Goal: Task Accomplishment & Management: Complete application form

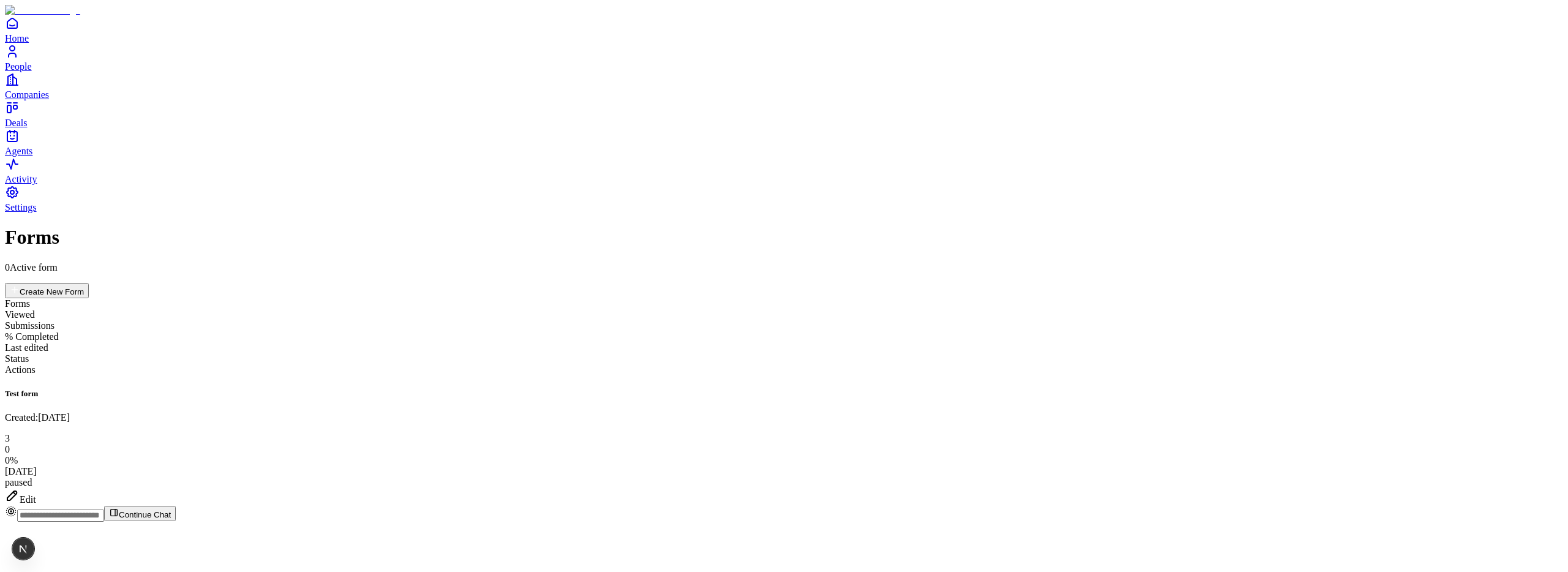
click at [1494, 488] on div "Edit" at bounding box center [784, 497] width 1558 height 18
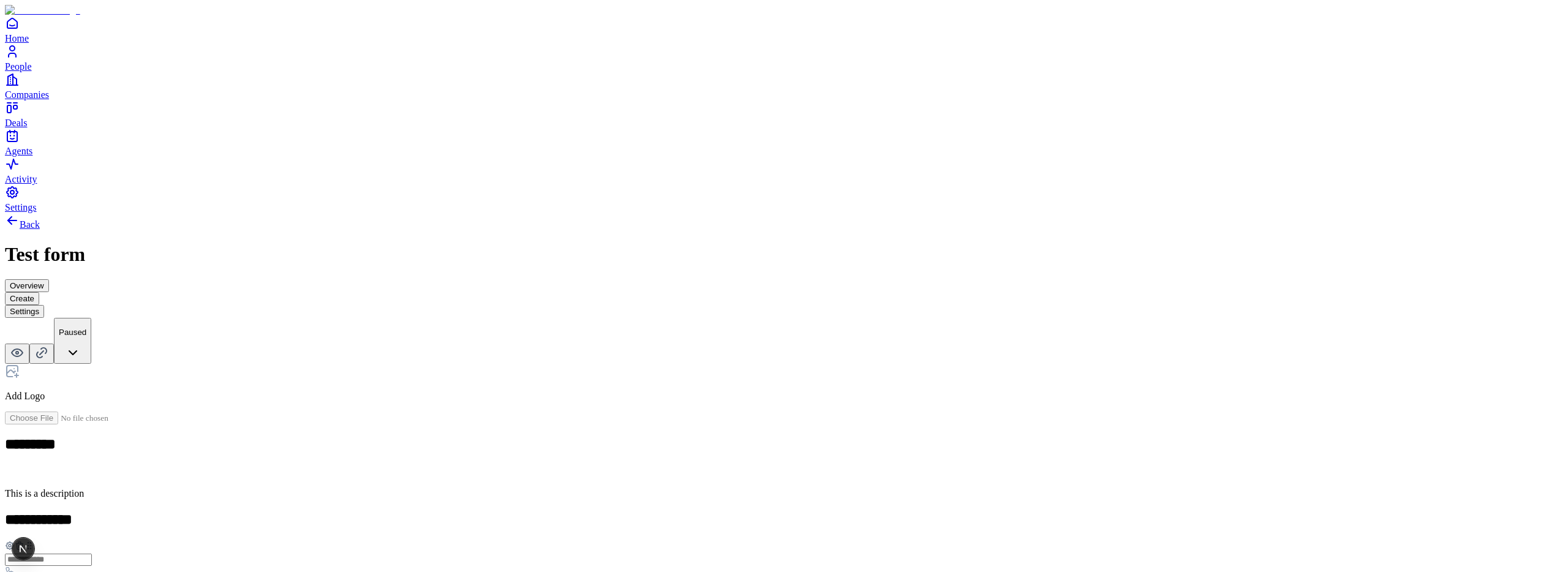
click at [716, 402] on div "Date" at bounding box center [679, 413] width 75 height 23
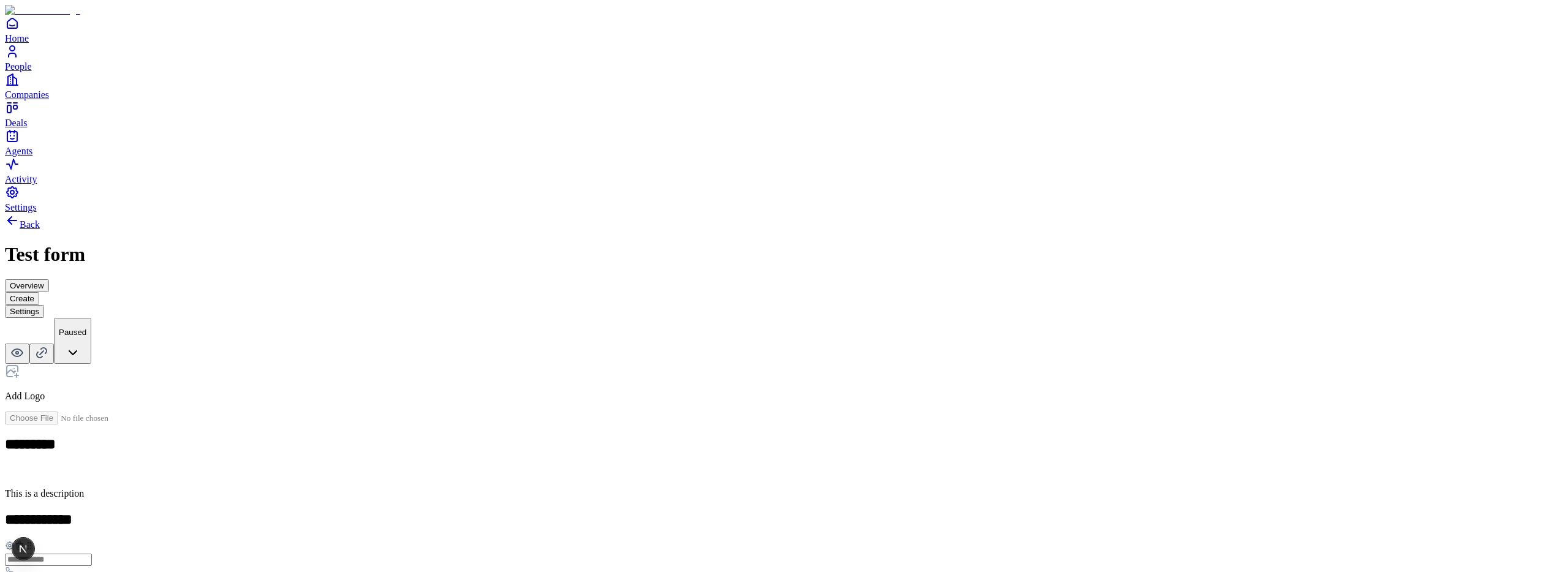
drag, startPoint x: 1248, startPoint y: 144, endPoint x: 1279, endPoint y: 137, distance: 31.8
click at [1249, 213] on div "**********" at bounding box center [784, 452] width 1558 height 479
click at [22, 349] on icon at bounding box center [18, 353] width 11 height 7
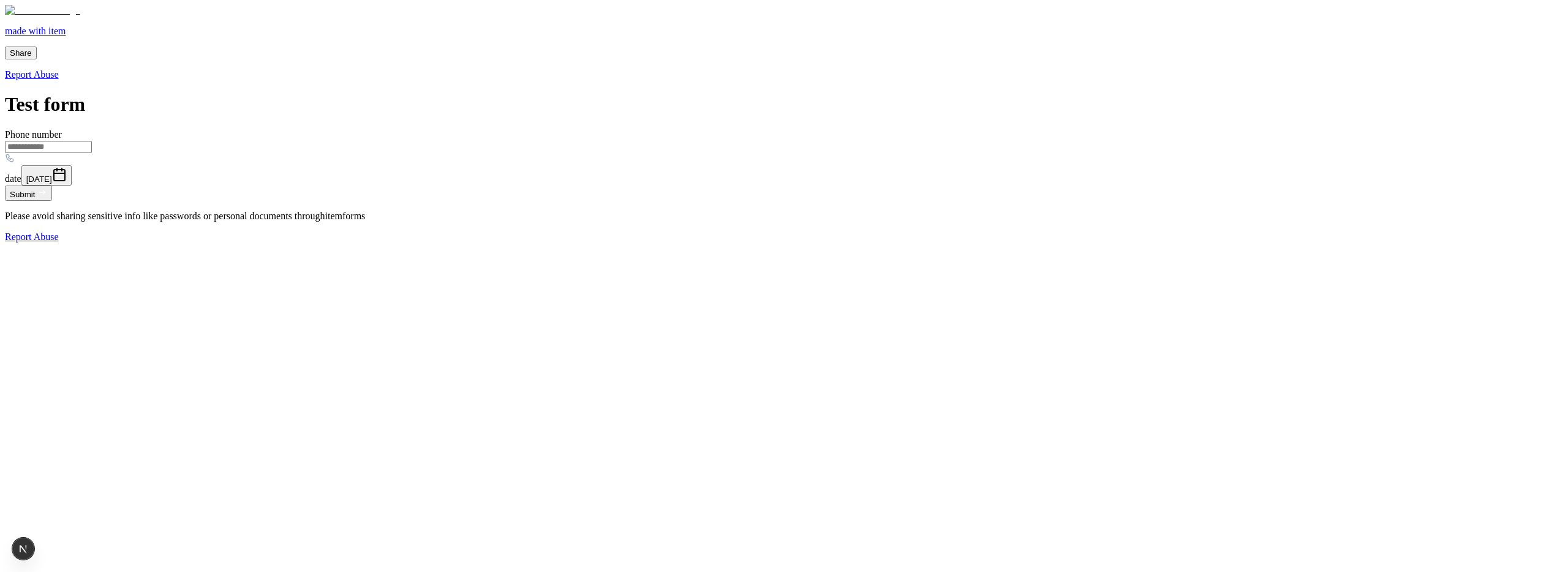
click at [52, 183] on span "[DATE]" at bounding box center [39, 179] width 26 height 10
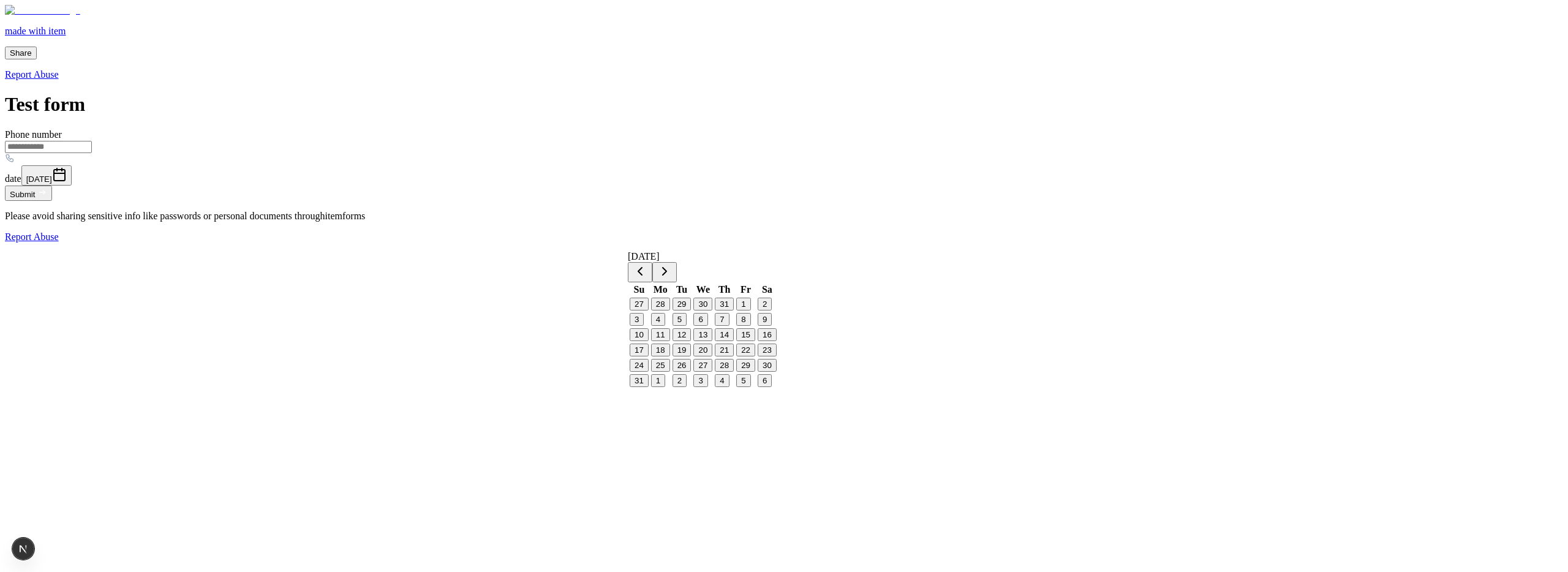
click at [710, 372] on button "27" at bounding box center [703, 365] width 19 height 13
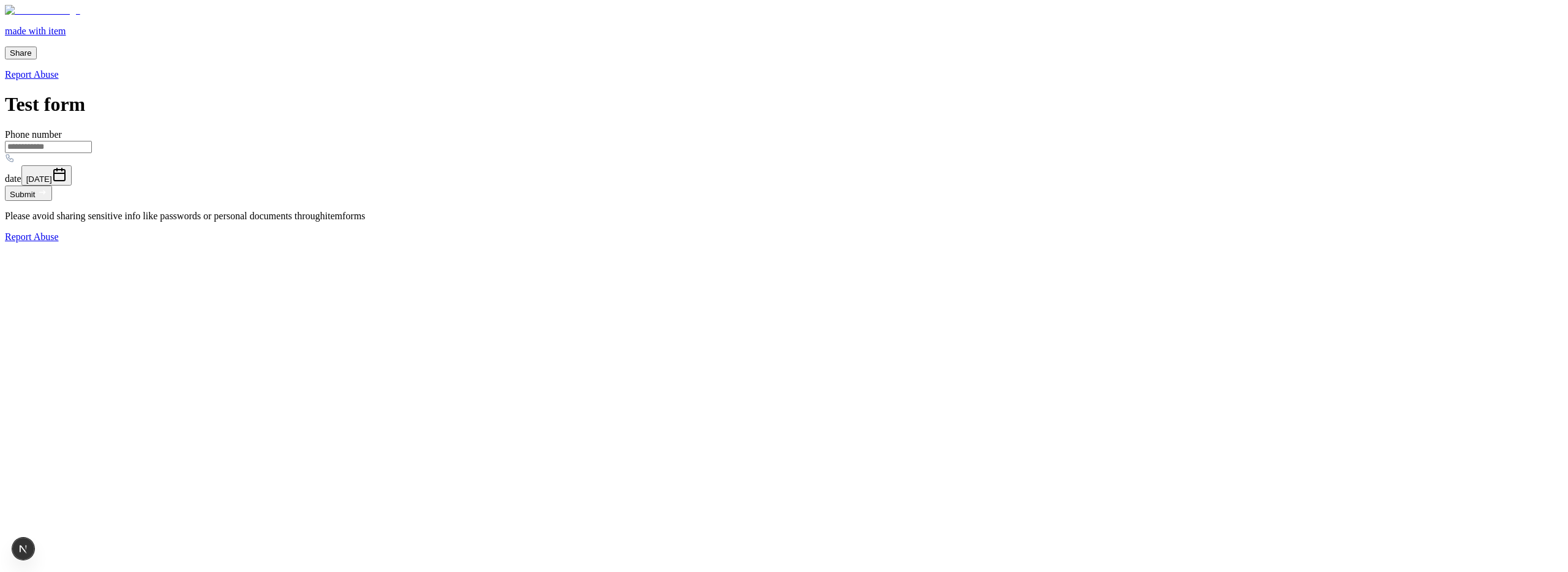
click at [72, 186] on button "[DATE]" at bounding box center [46, 175] width 50 height 20
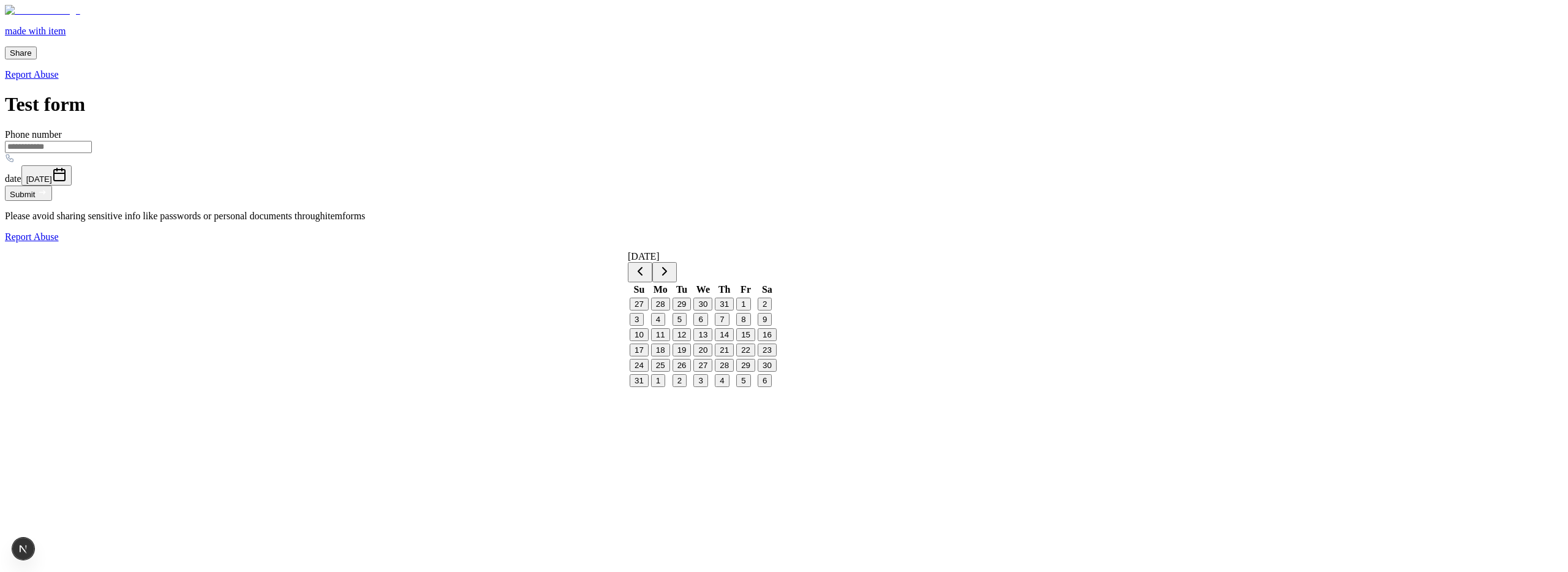
click at [734, 372] on button "28" at bounding box center [724, 365] width 19 height 13
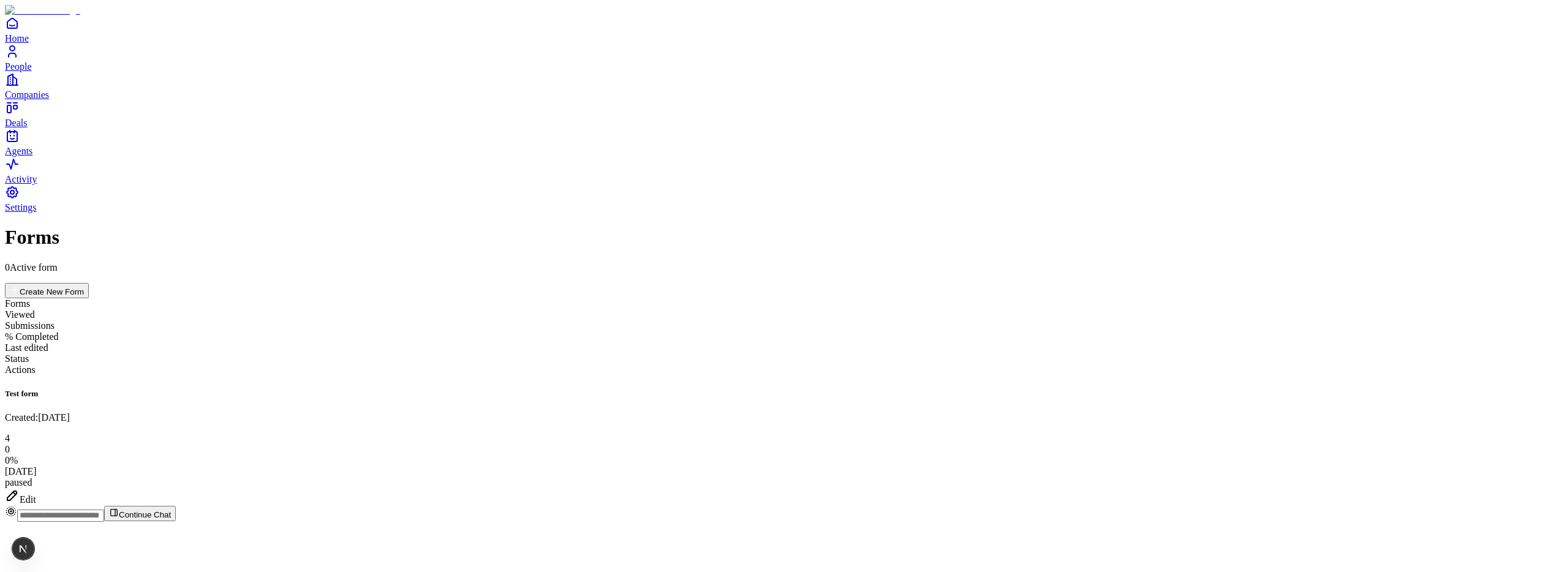
click at [1488, 488] on div "Edit" at bounding box center [784, 497] width 1558 height 18
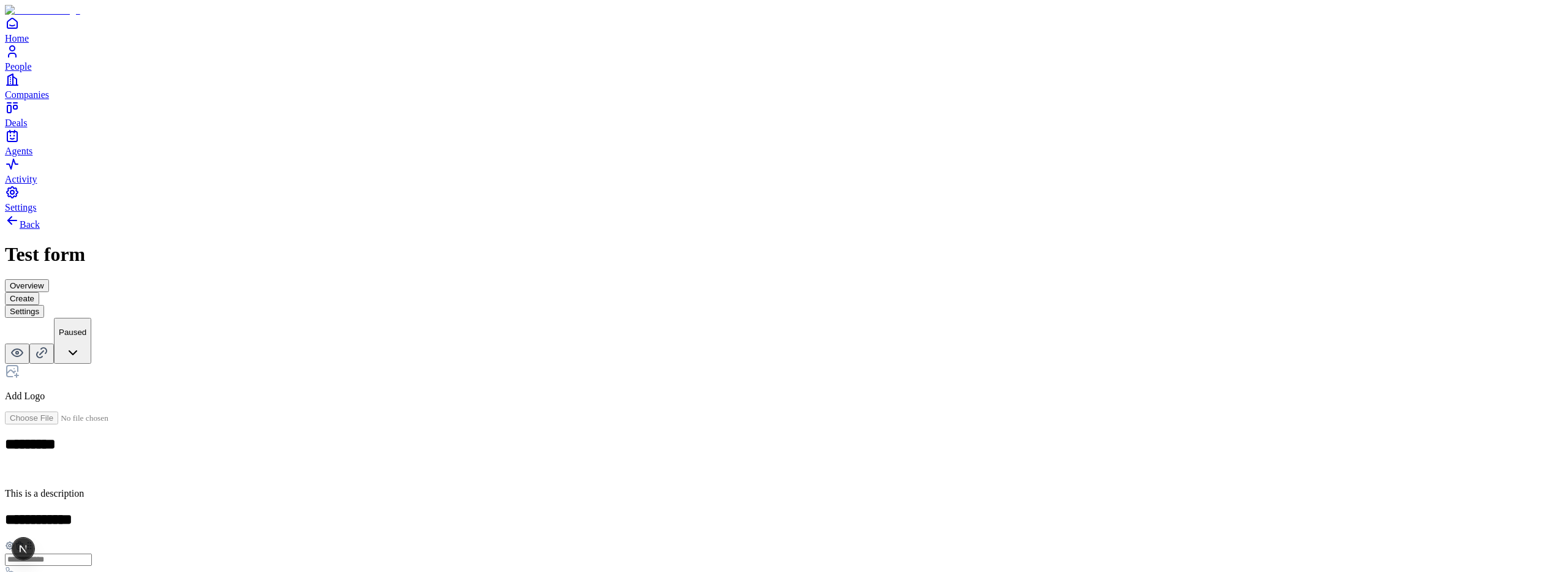
click at [375, 436] on h2 "*********" at bounding box center [190, 446] width 370 height 20
click at [437, 213] on div "**********" at bounding box center [784, 463] width 1558 height 499
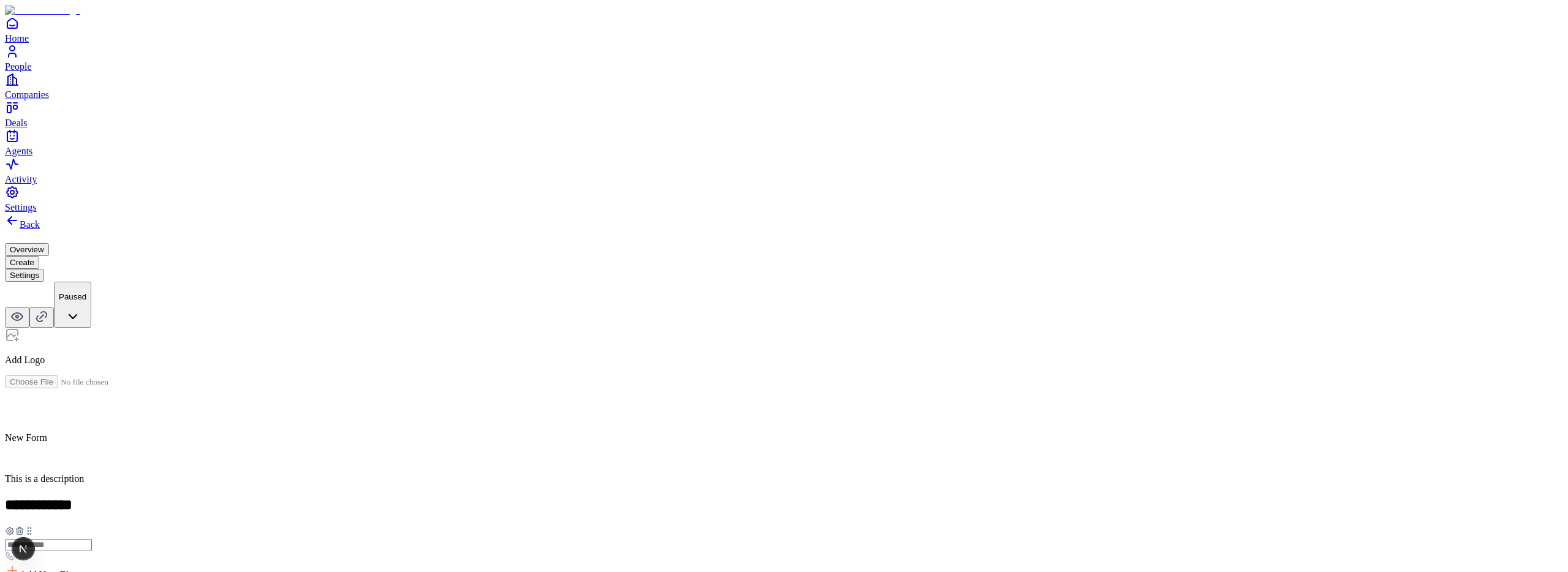
click at [40, 219] on link "Back" at bounding box center [22, 224] width 35 height 10
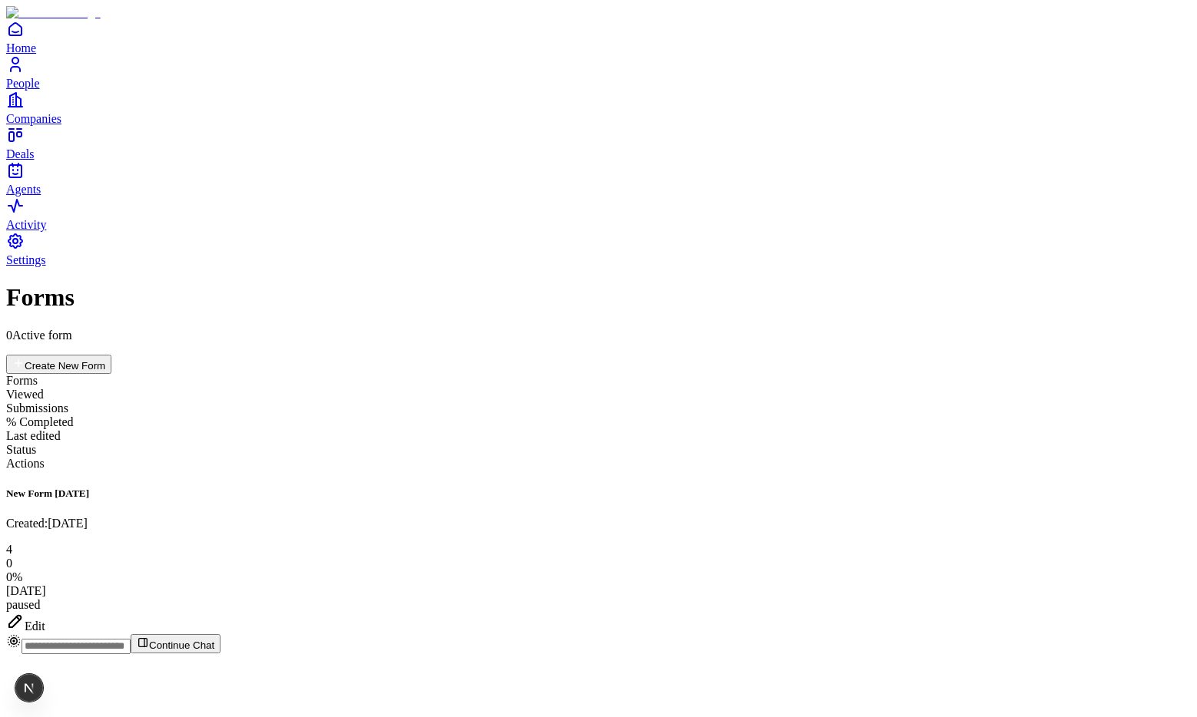
click at [25, 612] on icon at bounding box center [15, 621] width 18 height 18
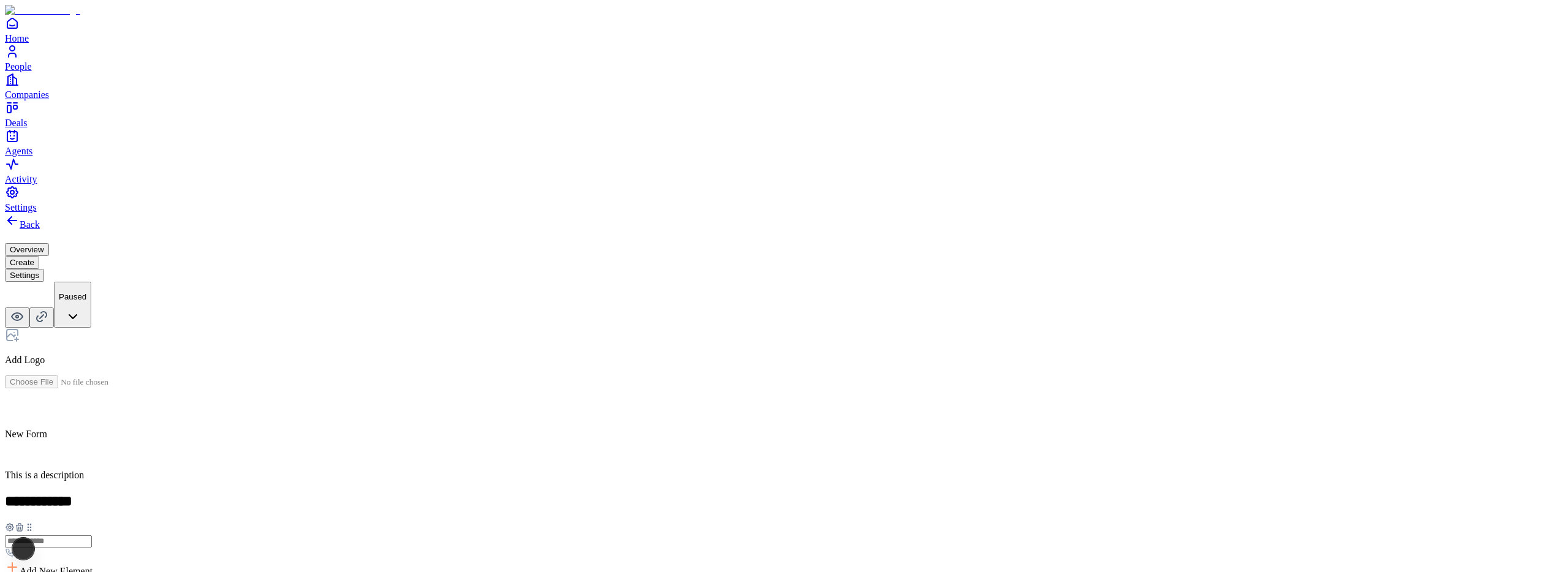
click at [680, 400] on h2 at bounding box center [784, 408] width 1558 height 16
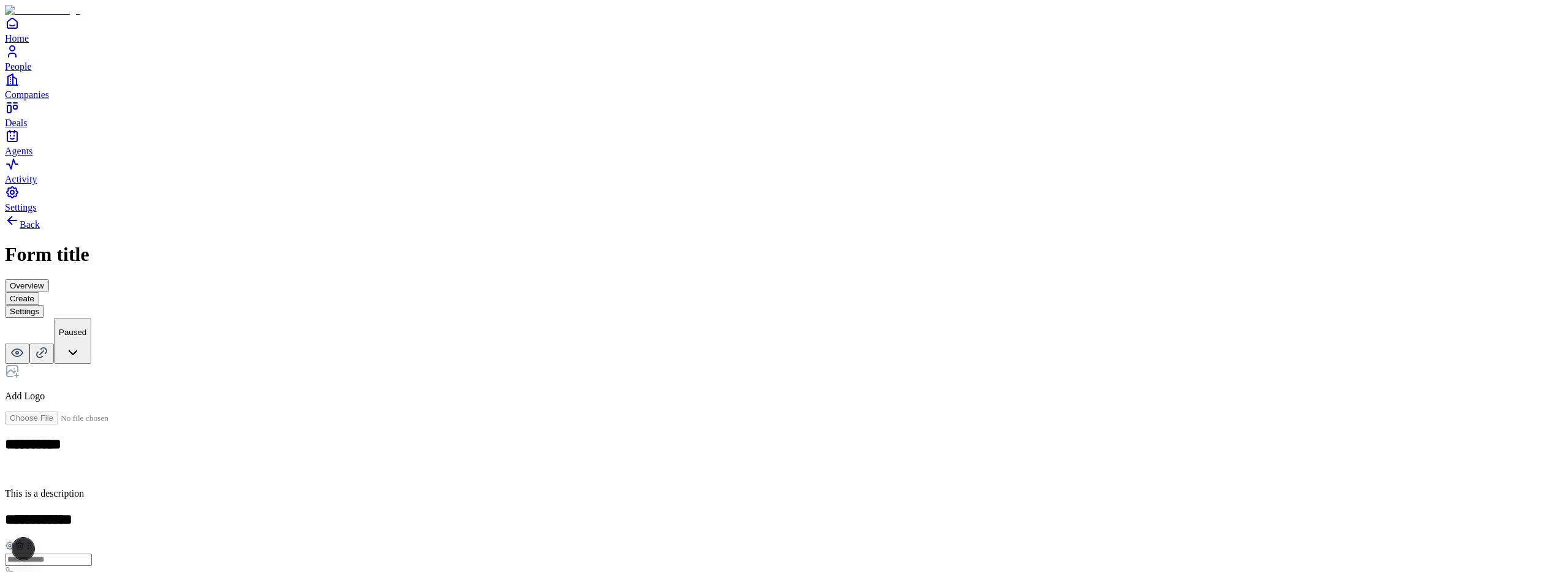
click at [20, 213] on icon at bounding box center [12, 220] width 14 height 14
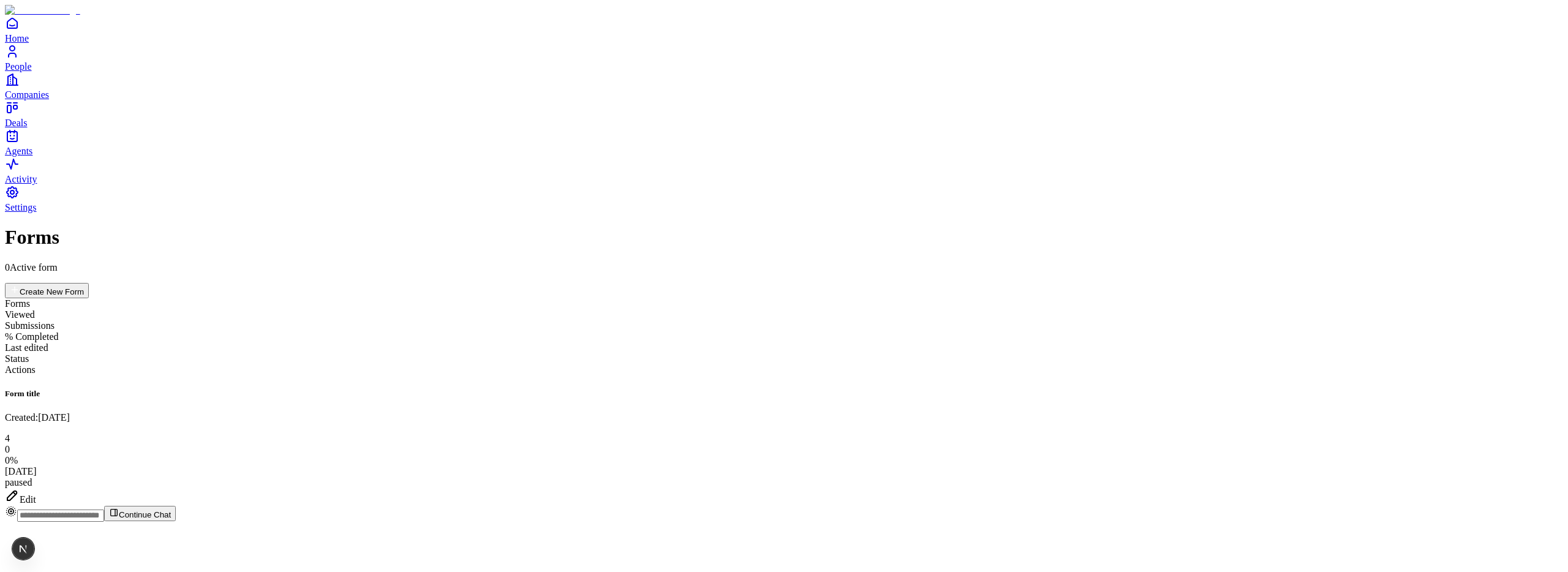
click at [954, 488] on div "Edit" at bounding box center [784, 497] width 1558 height 18
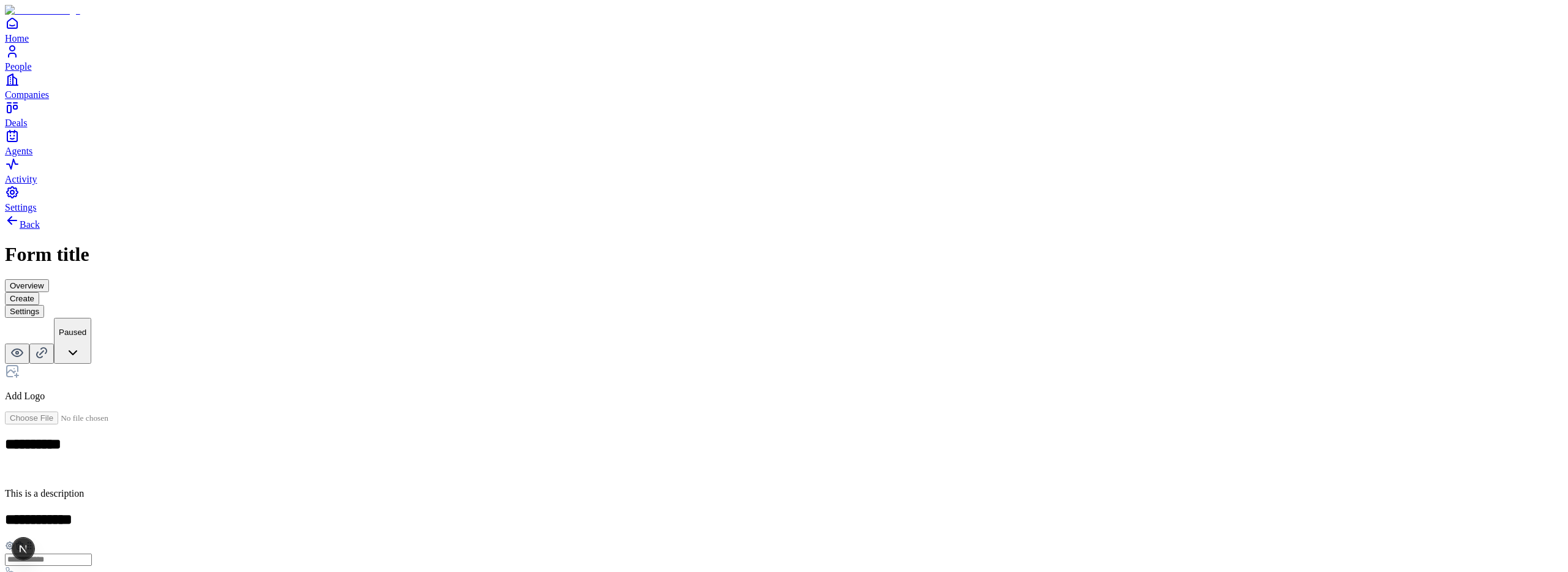
click at [49, 279] on button "Overview" at bounding box center [26, 286] width 44 height 13
click at [39, 292] on button "Create" at bounding box center [22, 298] width 34 height 13
click at [49, 279] on button "Overview" at bounding box center [26, 286] width 44 height 13
click at [44, 305] on button "Settings" at bounding box center [24, 311] width 39 height 13
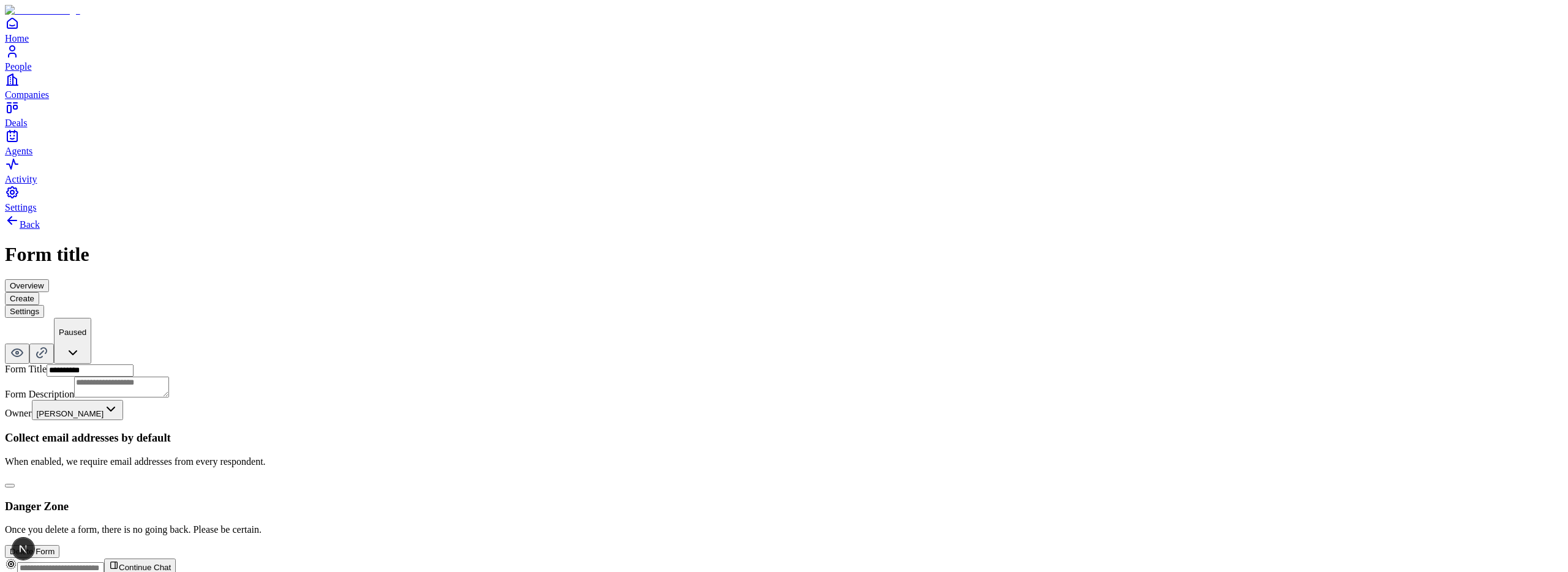
click at [39, 292] on button "Create" at bounding box center [22, 298] width 34 height 13
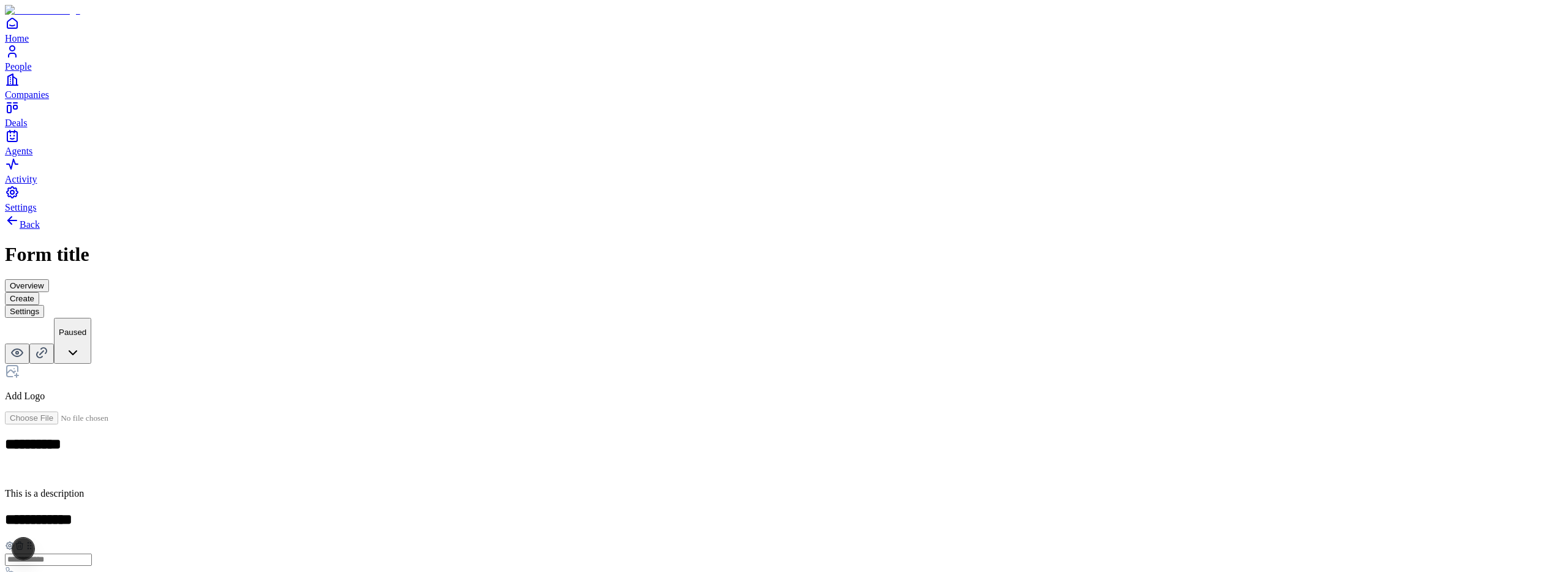
click at [49, 279] on button "Overview" at bounding box center [26, 286] width 44 height 13
click at [17, 220] on icon at bounding box center [12, 220] width 9 height 0
